Goal: Transaction & Acquisition: Book appointment/travel/reservation

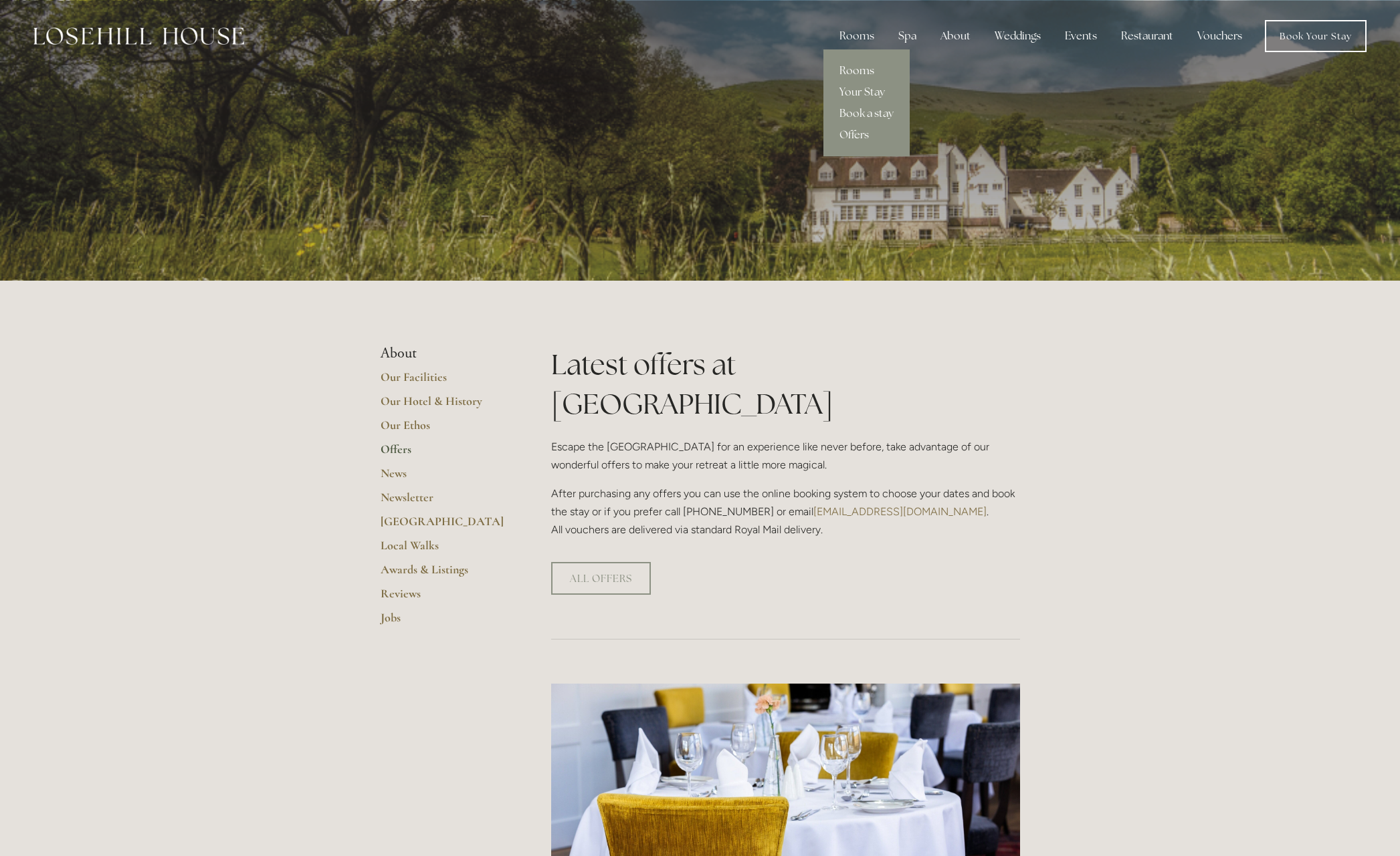
click at [864, 67] on link "Rooms" at bounding box center [867, 71] width 86 height 21
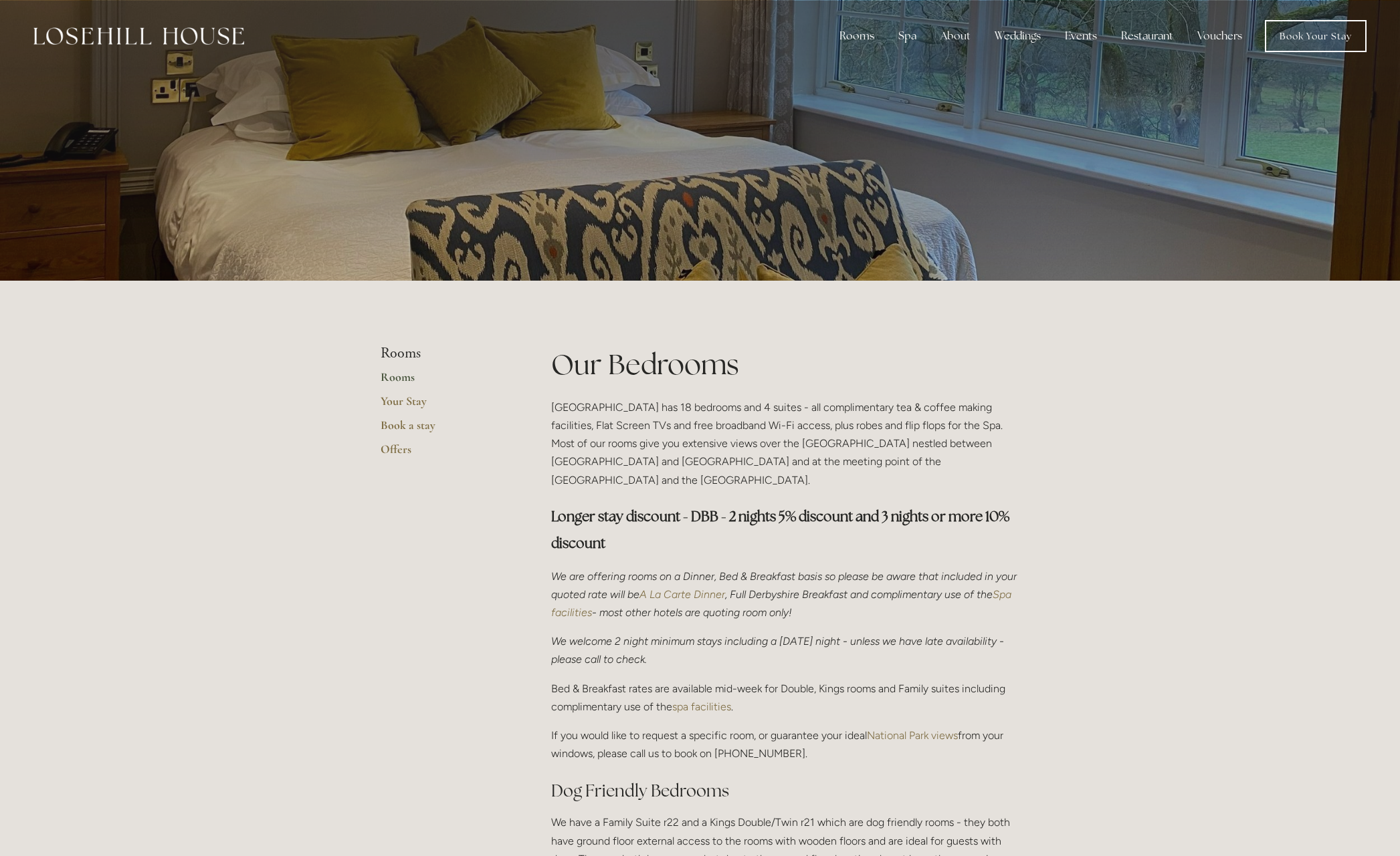
scroll to position [1, 0]
click at [391, 424] on link "Book a stay" at bounding box center [444, 429] width 128 height 24
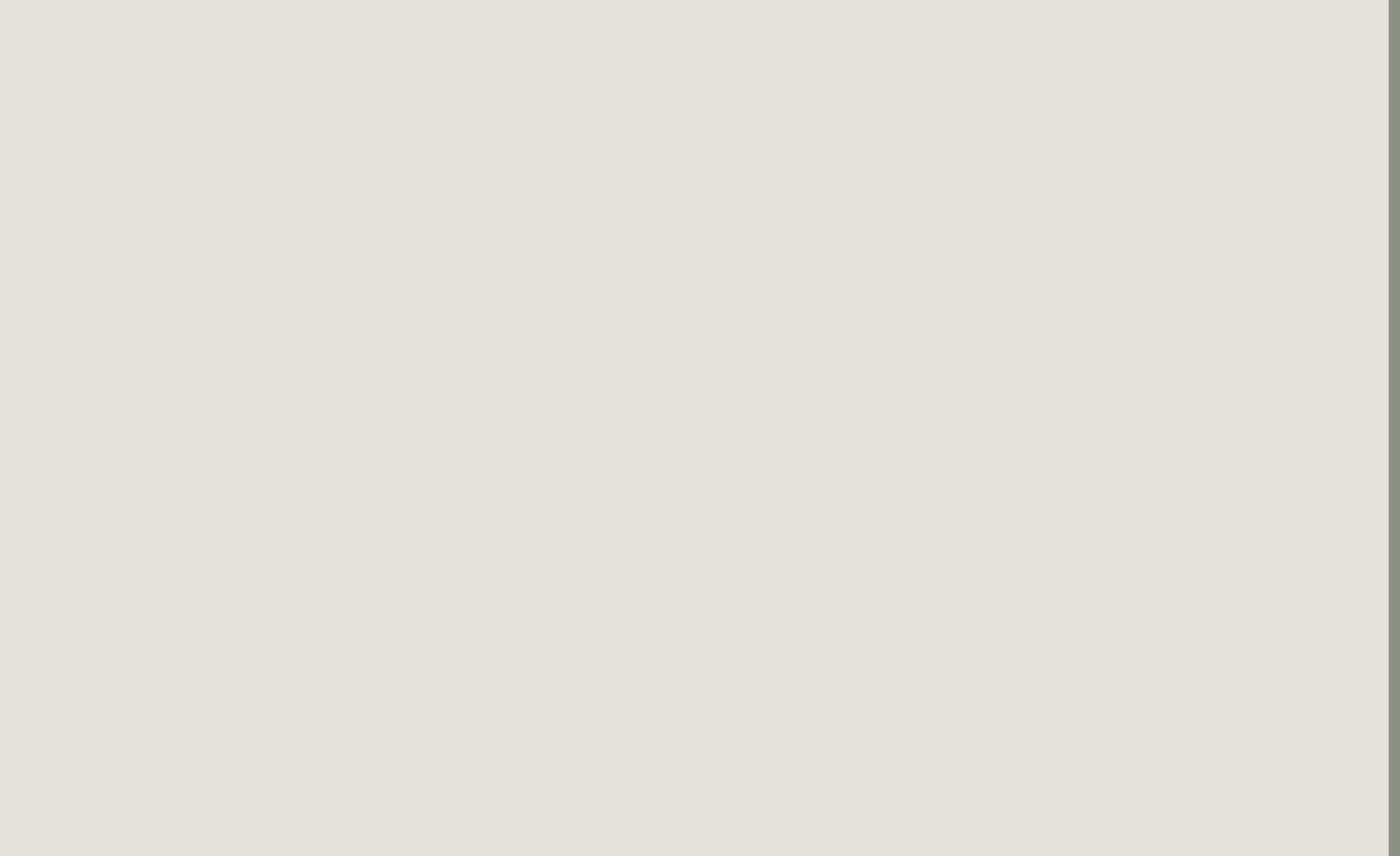
scroll to position [270, 9]
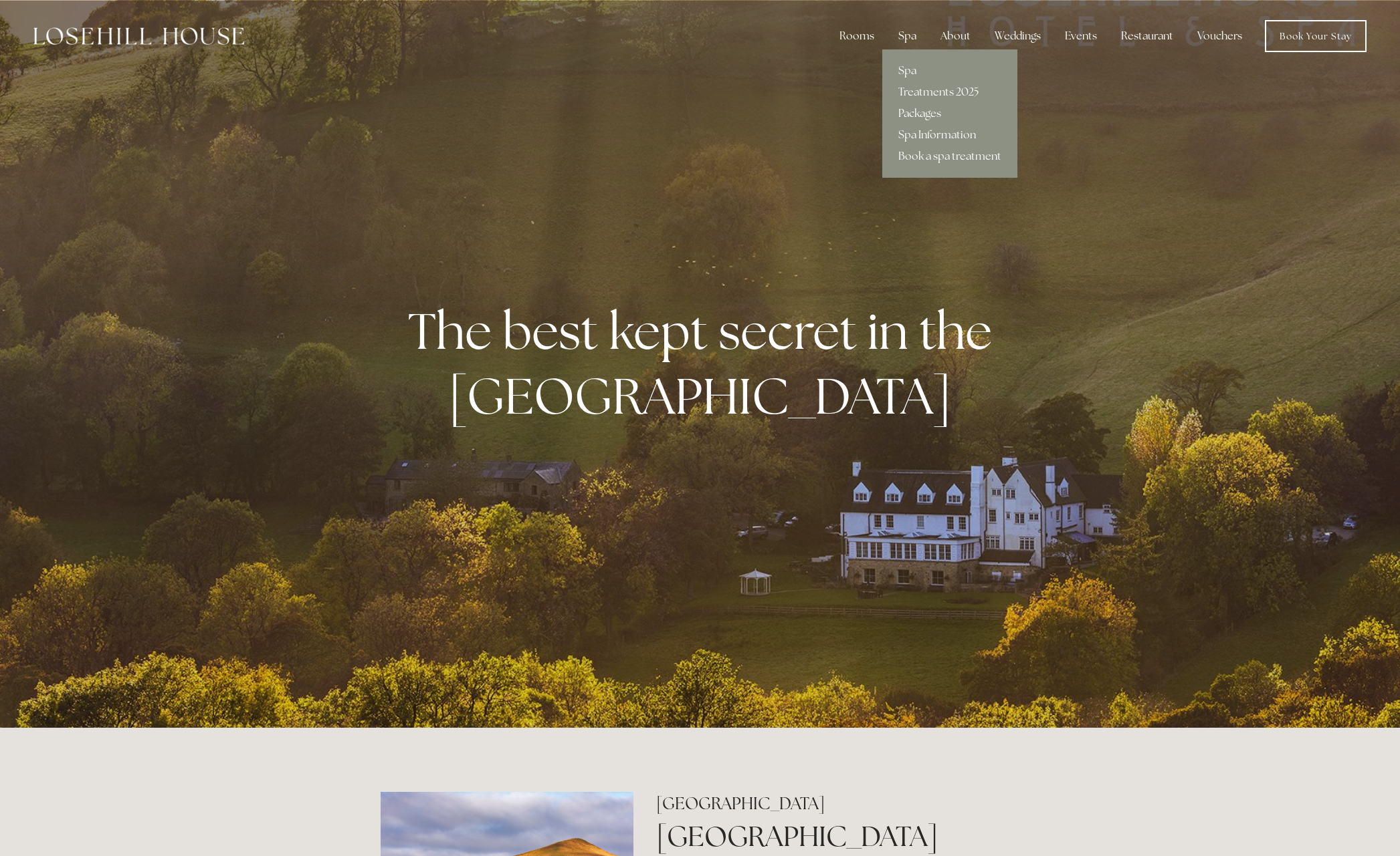
click at [933, 111] on link "Packages" at bounding box center [950, 113] width 135 height 21
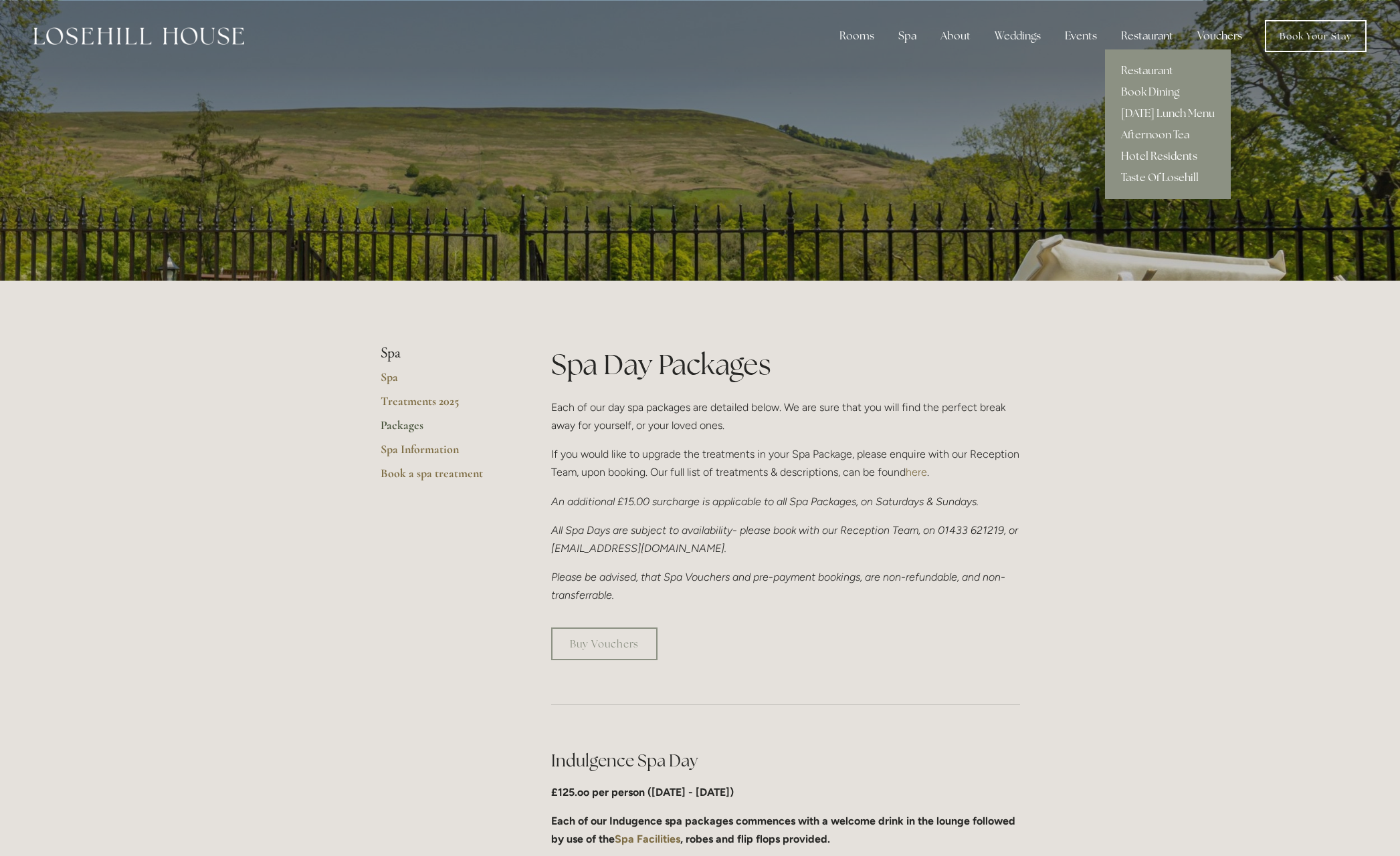
click at [1151, 155] on link "Hotel Residents" at bounding box center [1168, 156] width 125 height 21
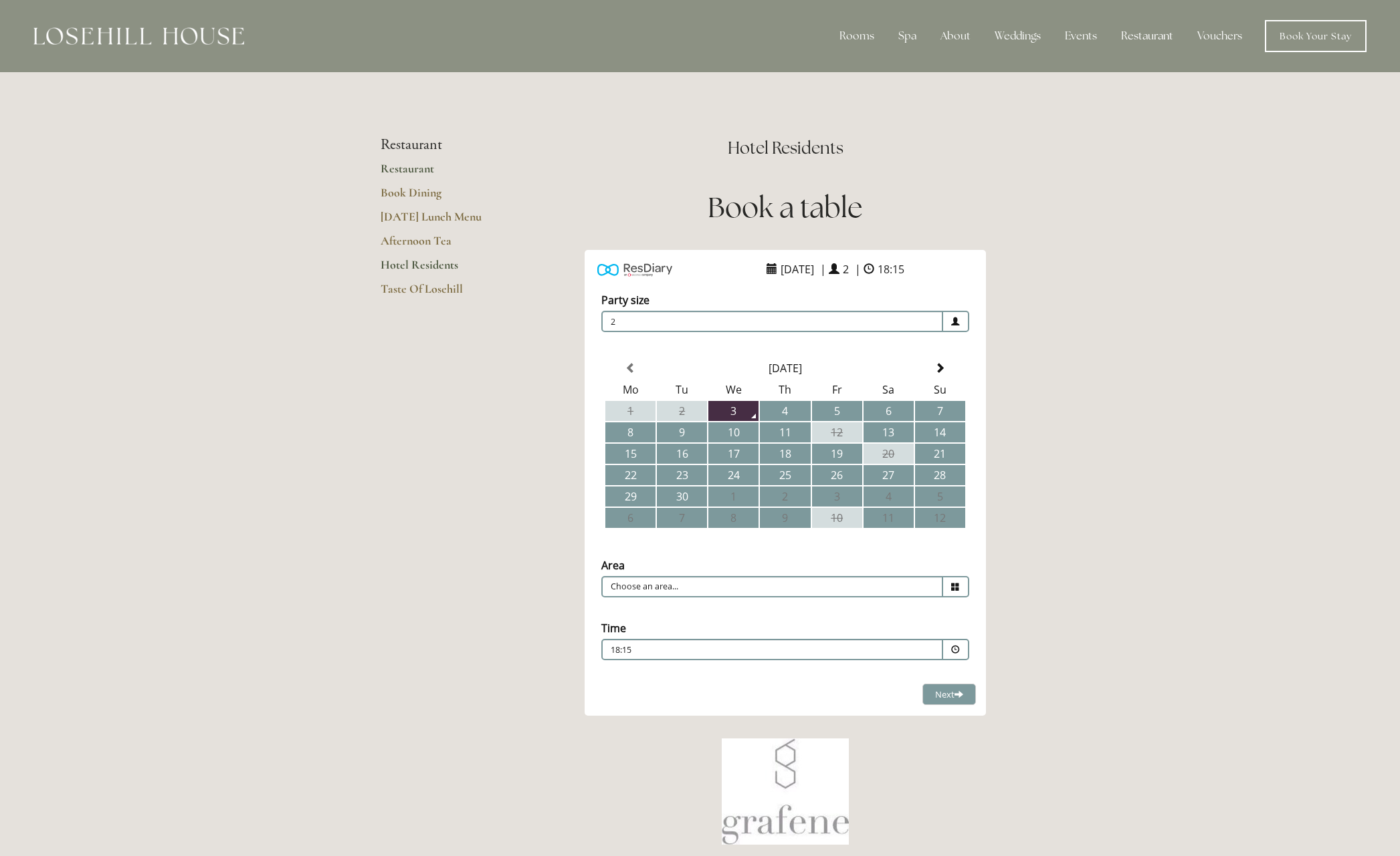
click at [406, 169] on link "Restaurant" at bounding box center [444, 172] width 128 height 24
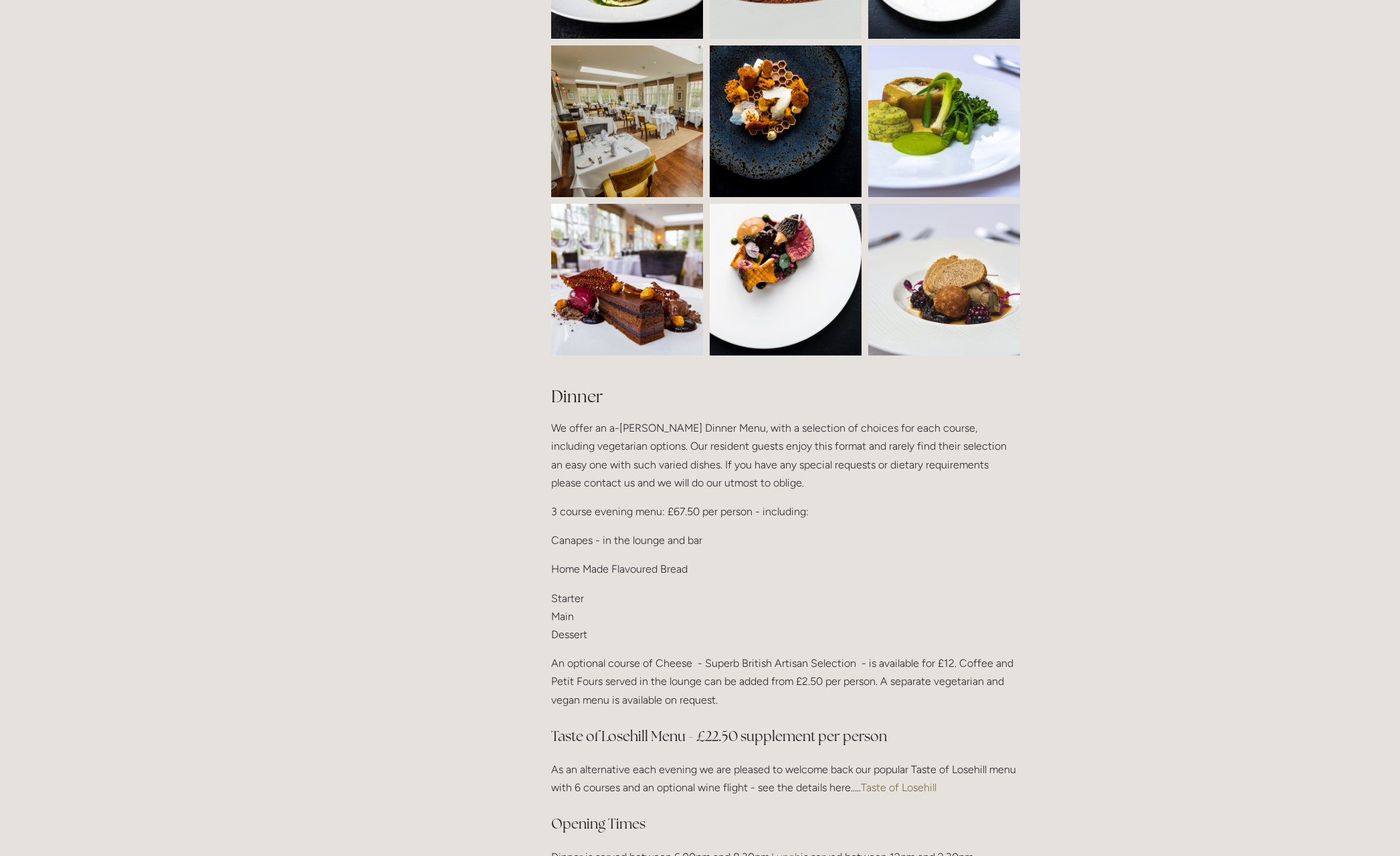
scroll to position [1244, 0]
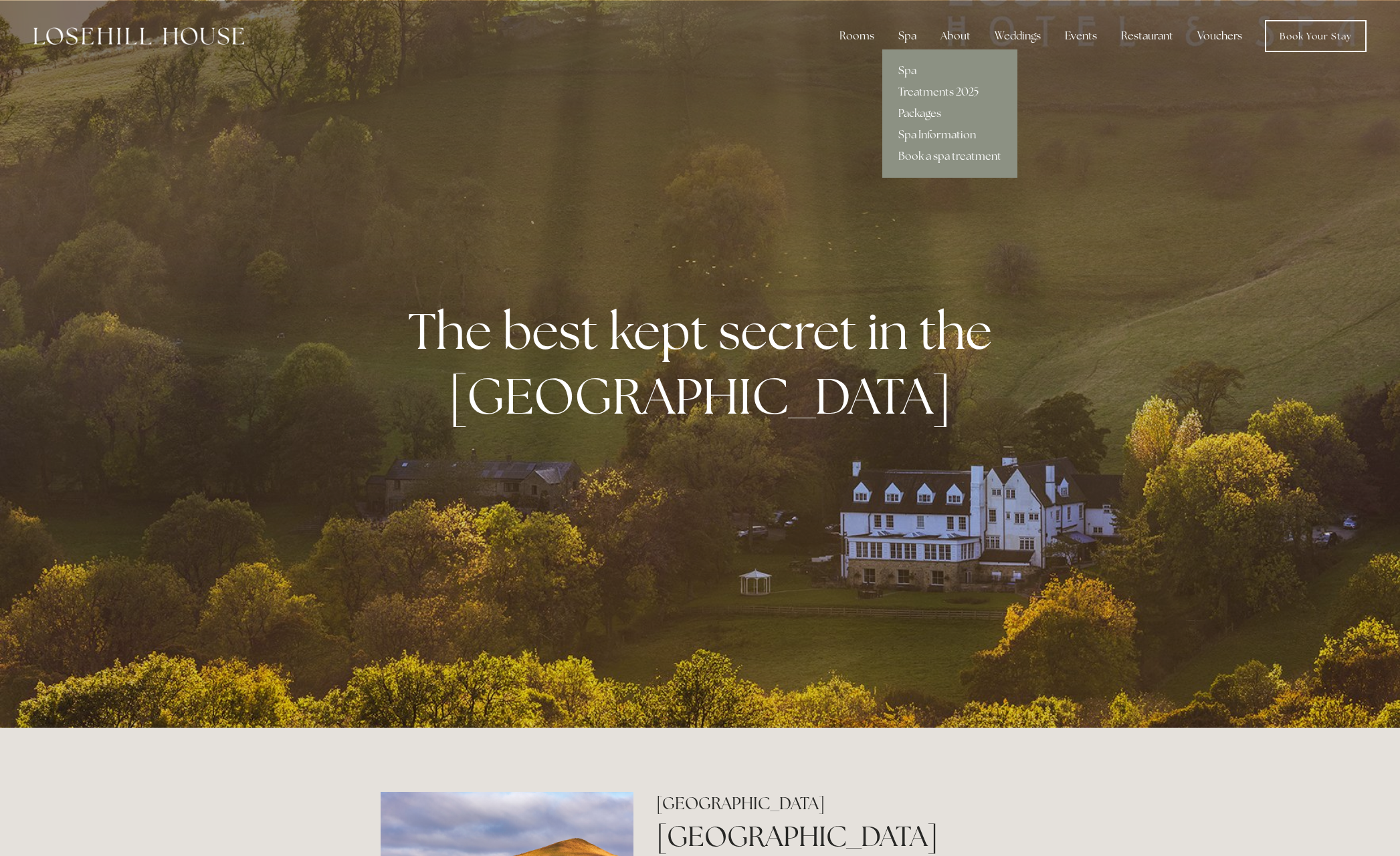
click at [916, 114] on link "Packages" at bounding box center [950, 113] width 135 height 21
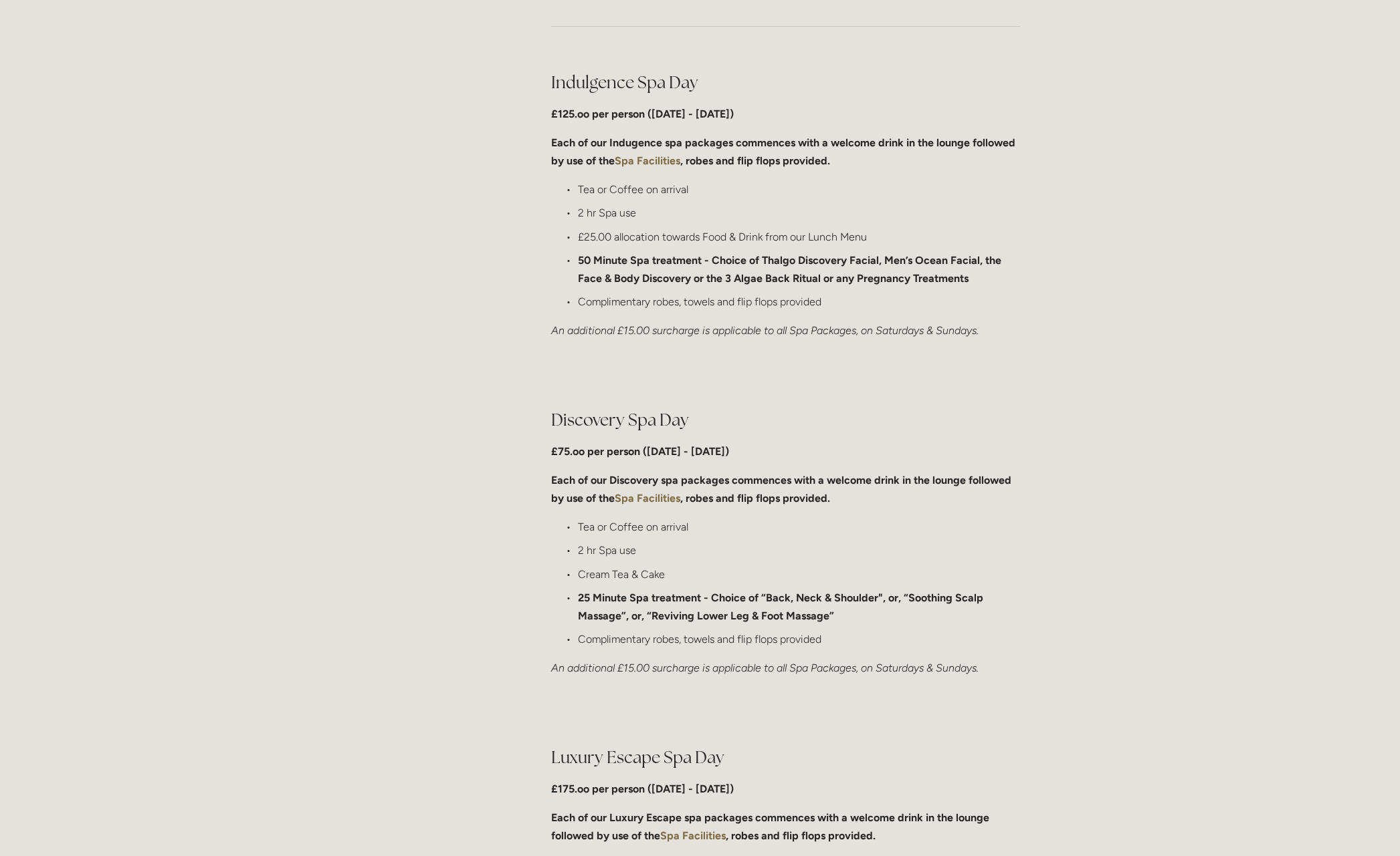
scroll to position [676, 0]
drag, startPoint x: 562, startPoint y: 84, endPoint x: 642, endPoint y: 117, distance: 86.5
click at [642, 117] on div "Indulgence Spa Day £125.oo per person (Monday - Friday) Each of our Indugence s…" at bounding box center [785, 208] width 492 height 292
copy div "Indulgence Spa Day £125.oo per person"
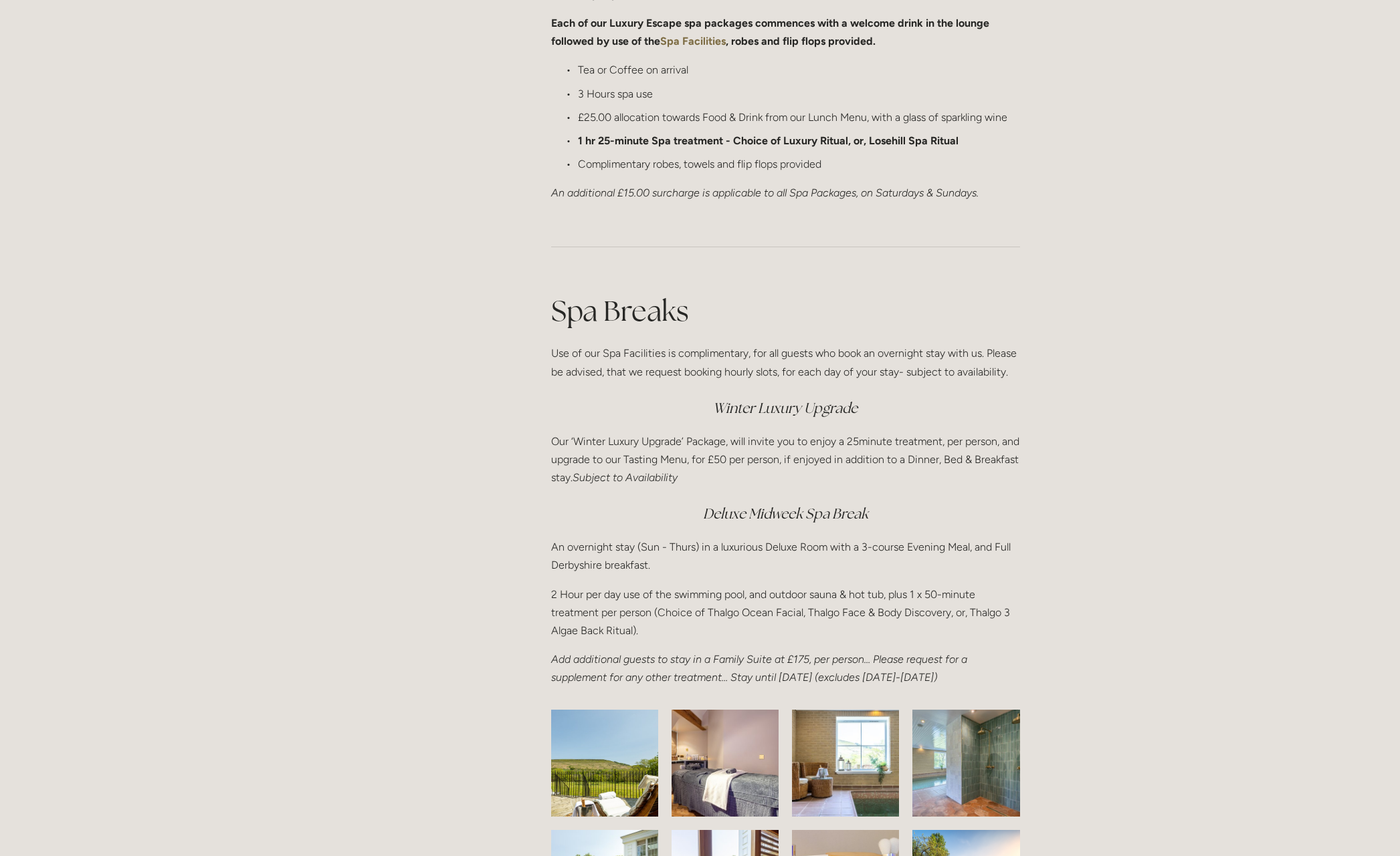
scroll to position [1471, 0]
